Goal: Task Accomplishment & Management: Use online tool/utility

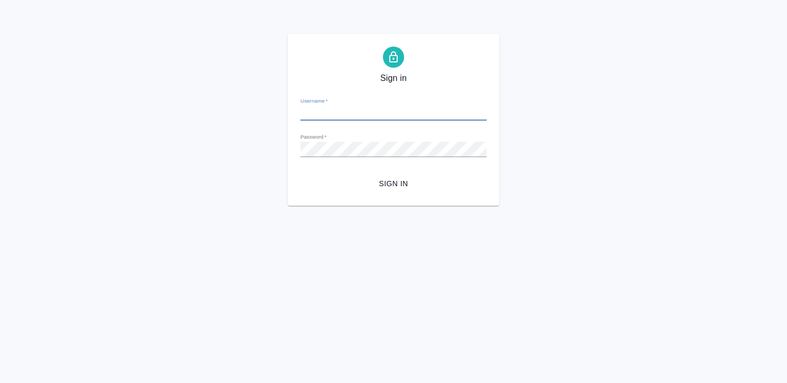
type input "k.kritskaya@awatera.com"
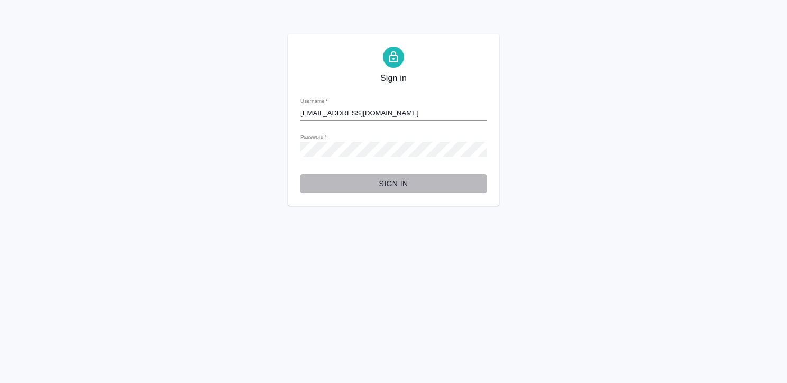
click at [388, 187] on span "Sign in" at bounding box center [393, 183] width 169 height 13
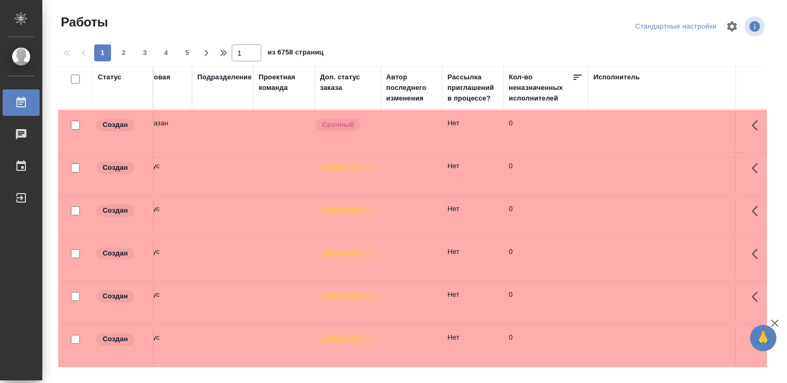
scroll to position [0, 275]
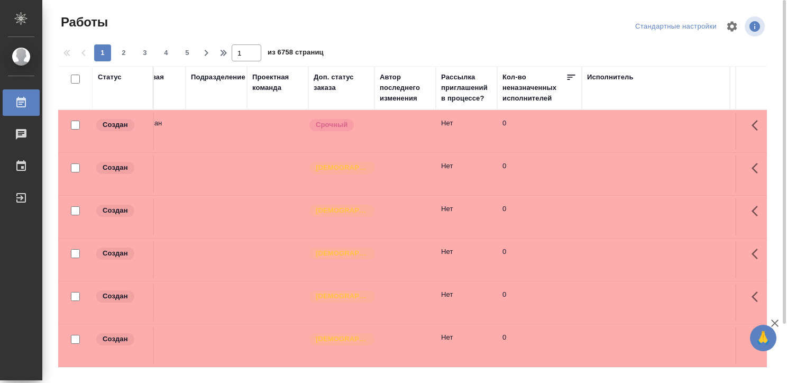
click at [605, 74] on div "Исполнитель" at bounding box center [610, 77] width 47 height 11
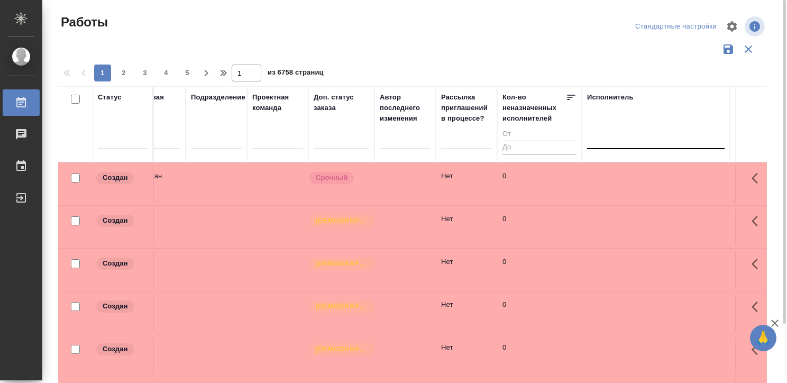
click at [607, 140] on div at bounding box center [656, 138] width 138 height 15
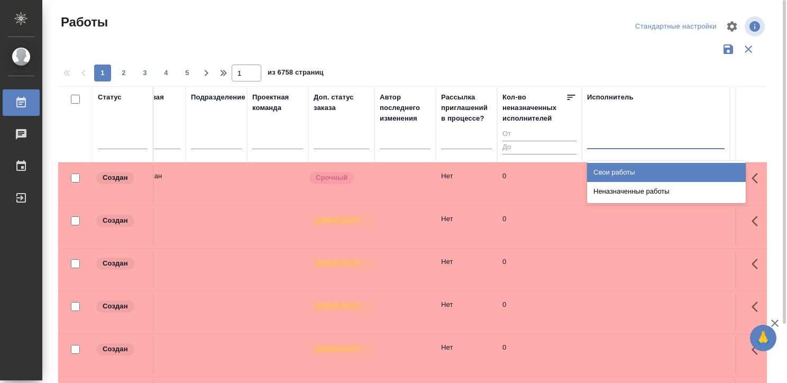
click at [611, 168] on div "Свои работы" at bounding box center [666, 172] width 159 height 19
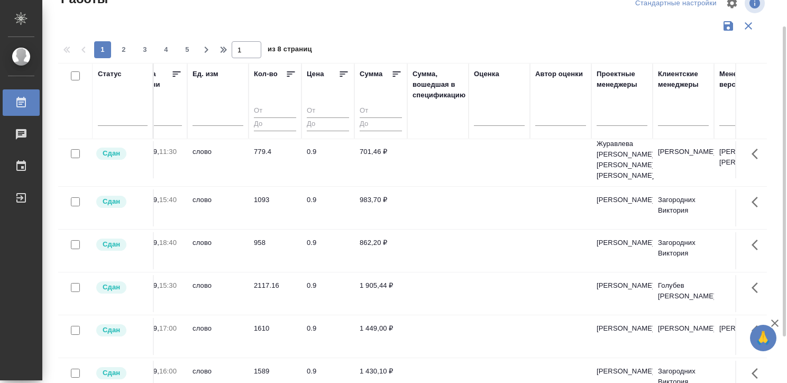
scroll to position [19, 0]
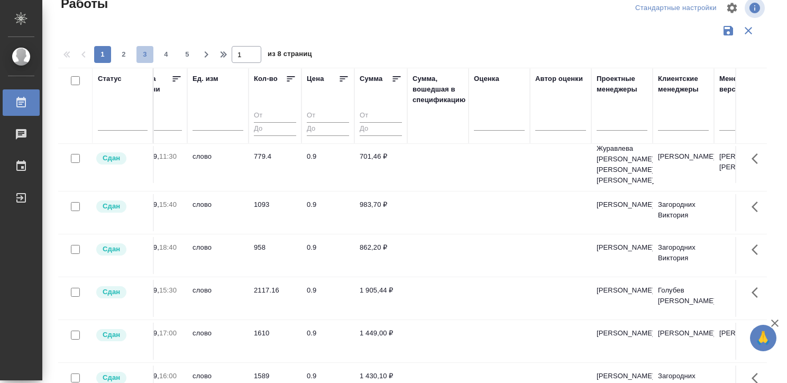
click at [139, 54] on span "3" at bounding box center [144, 54] width 17 height 11
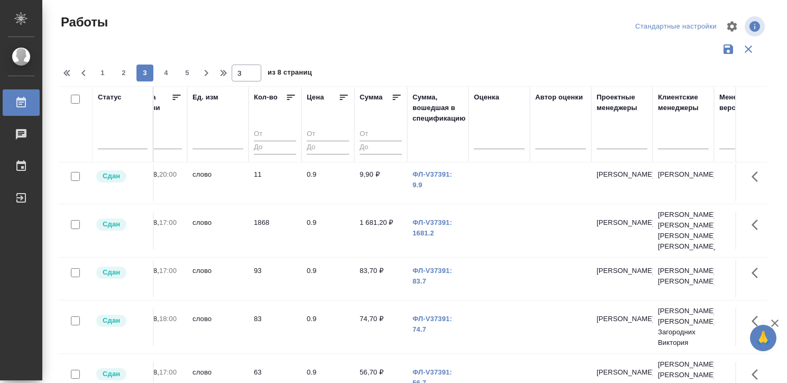
scroll to position [0, 982]
click at [123, 70] on span "2" at bounding box center [123, 73] width 17 height 11
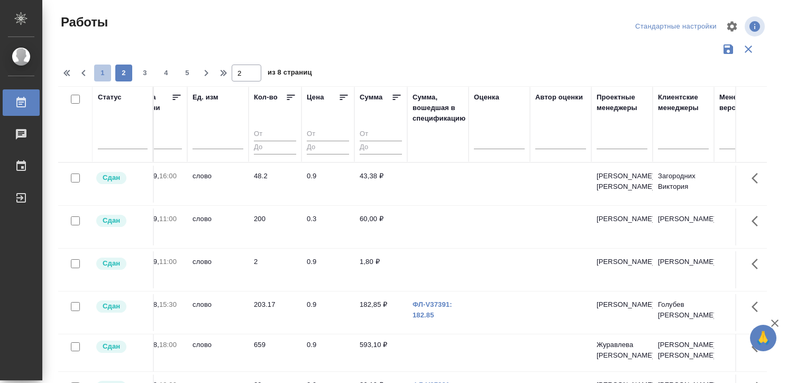
click at [99, 72] on span "1" at bounding box center [102, 73] width 17 height 11
type input "1"
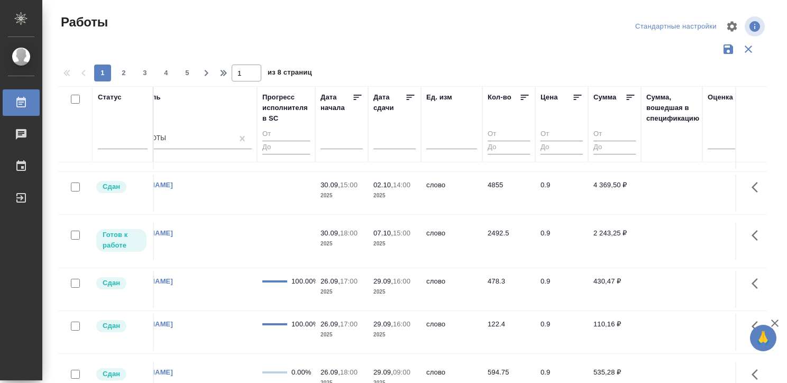
scroll to position [34, 749]
click at [515, 246] on td "2492.5" at bounding box center [507, 241] width 53 height 37
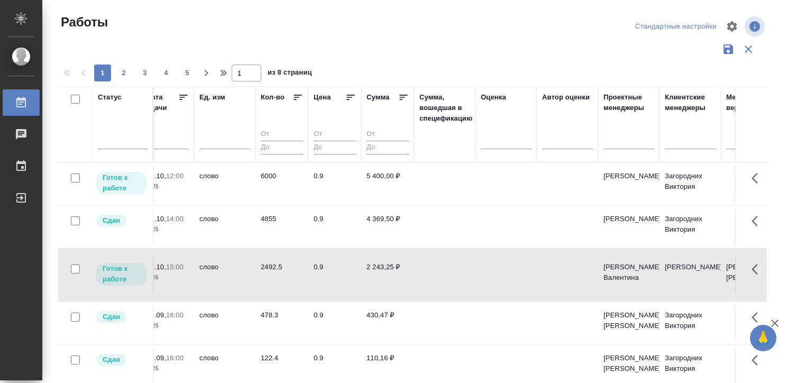
scroll to position [0, 979]
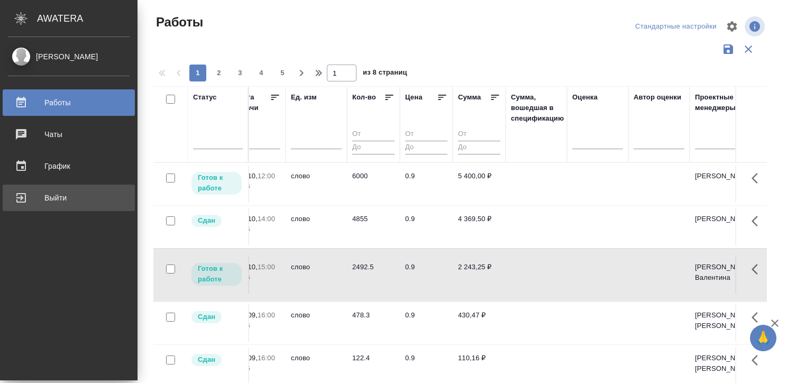
click at [28, 199] on div "Выйти" at bounding box center [69, 198] width 122 height 16
